Goal: Information Seeking & Learning: Learn about a topic

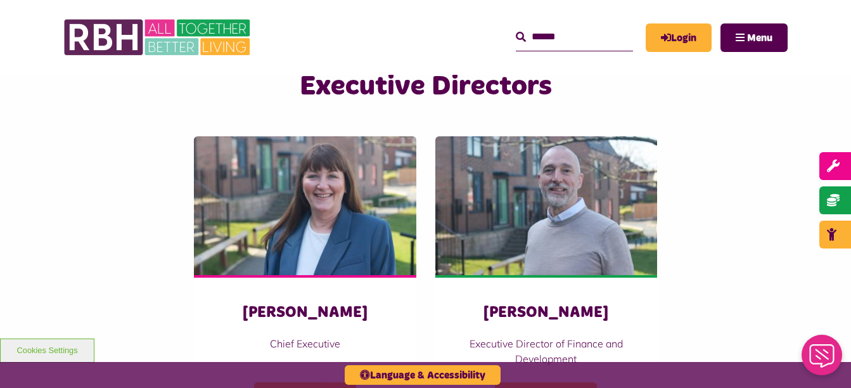
scroll to position [2031, 0]
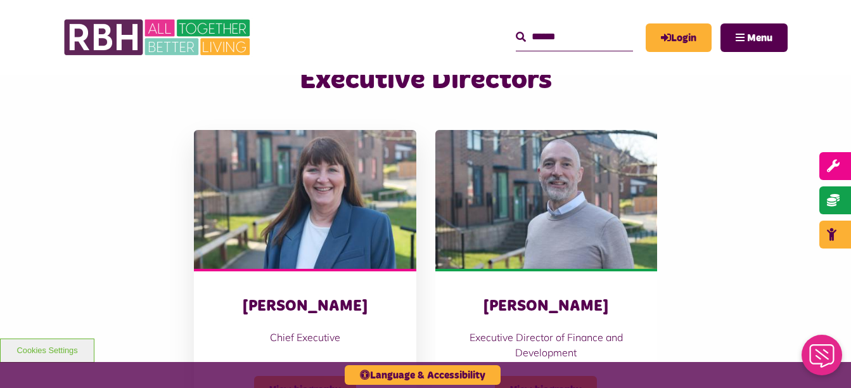
click at [335, 174] on img at bounding box center [305, 199] width 222 height 139
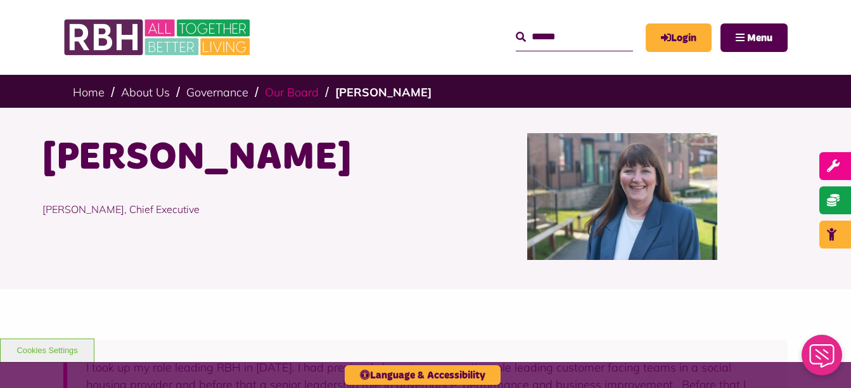
click at [296, 97] on link "Our Board" at bounding box center [292, 92] width 54 height 15
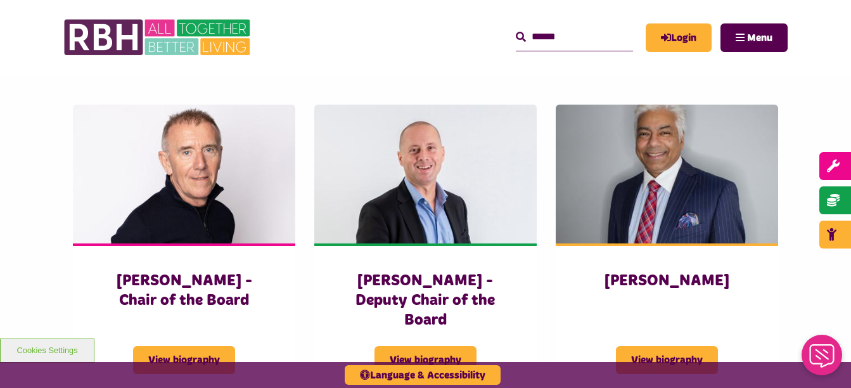
scroll to position [514, 0]
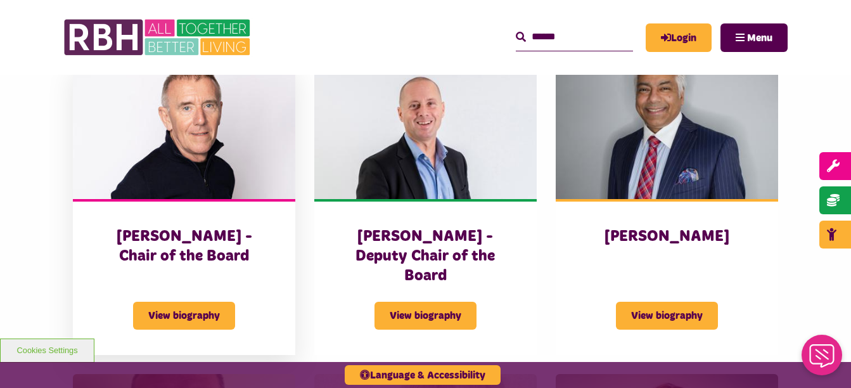
click at [187, 135] on img at bounding box center [184, 129] width 222 height 139
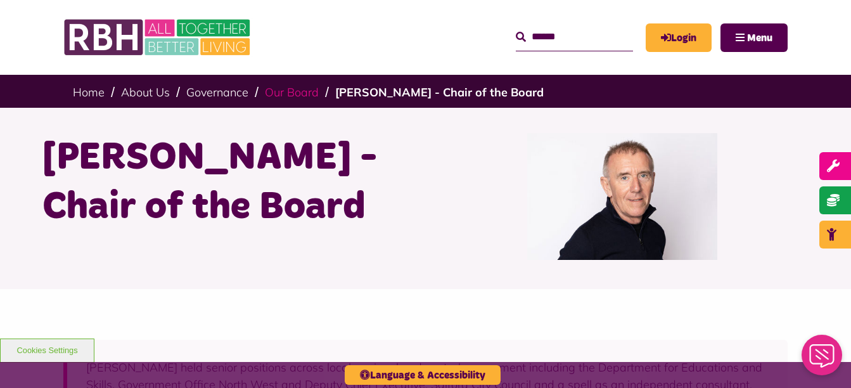
click at [303, 91] on link "Our Board" at bounding box center [292, 92] width 54 height 15
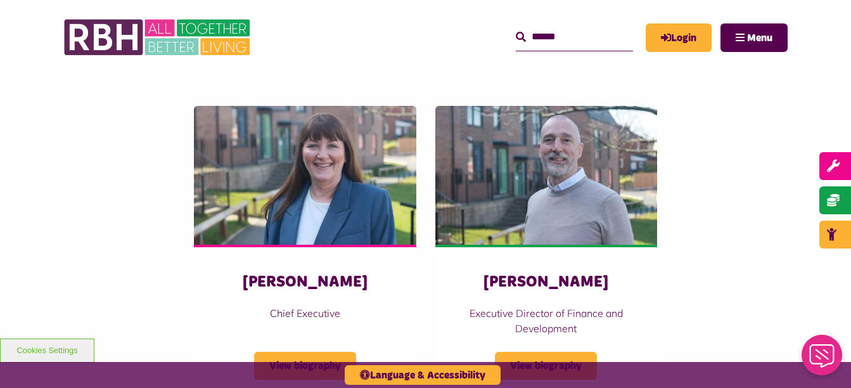
scroll to position [2062, 0]
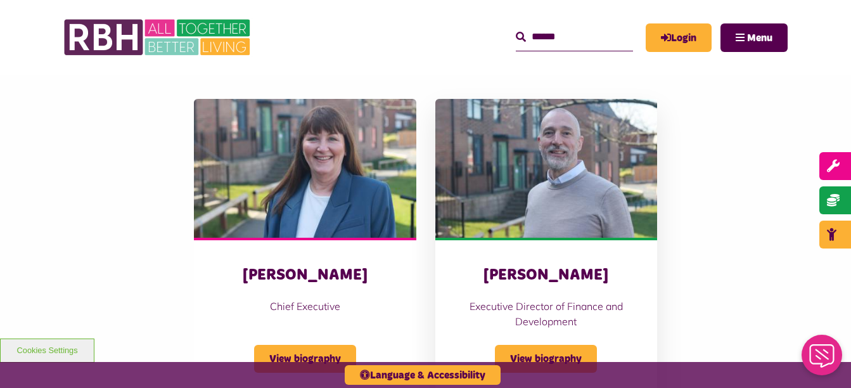
click at [556, 162] on img at bounding box center [546, 168] width 222 height 139
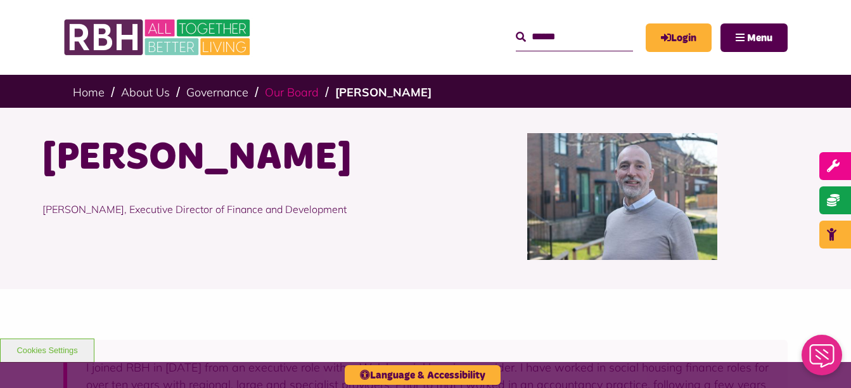
click at [296, 86] on link "Our Board" at bounding box center [292, 92] width 54 height 15
